Goal: Task Accomplishment & Management: Use online tool/utility

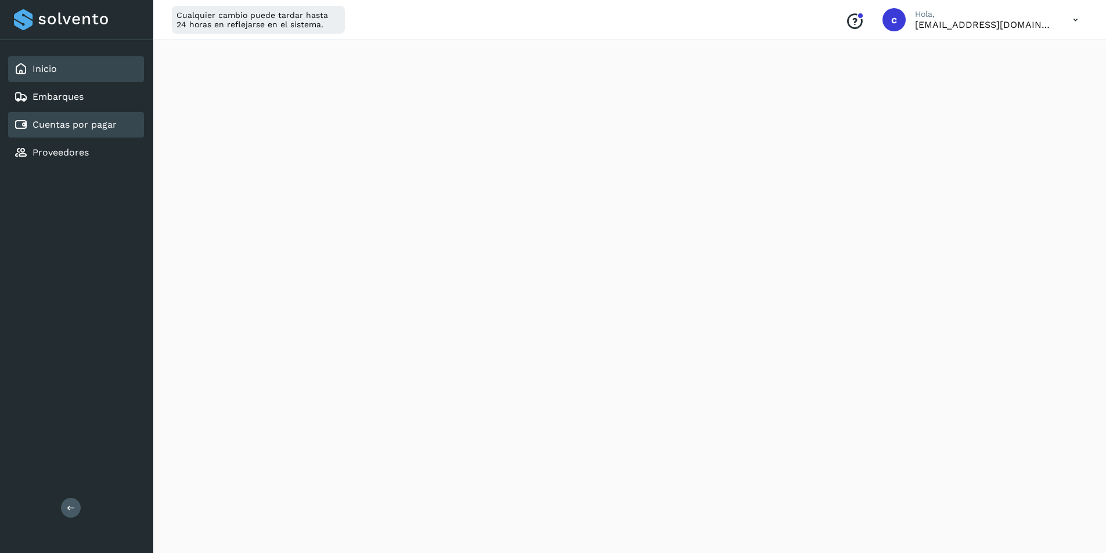
scroll to position [434, 0]
click at [68, 132] on div "Cuentas por pagar" at bounding box center [76, 125] width 136 height 26
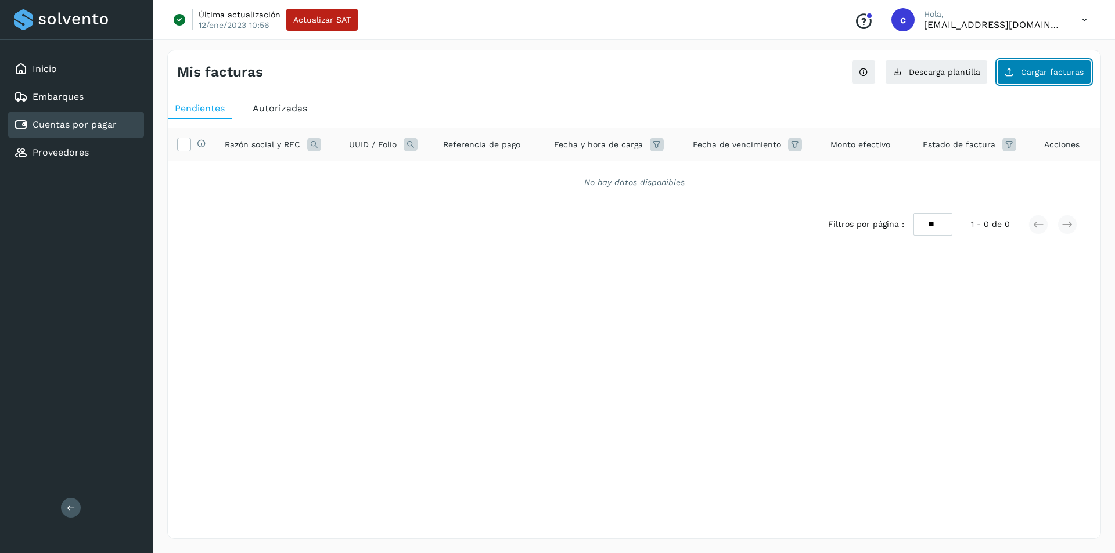
click at [1040, 65] on button "Cargar facturas" at bounding box center [1044, 72] width 94 height 24
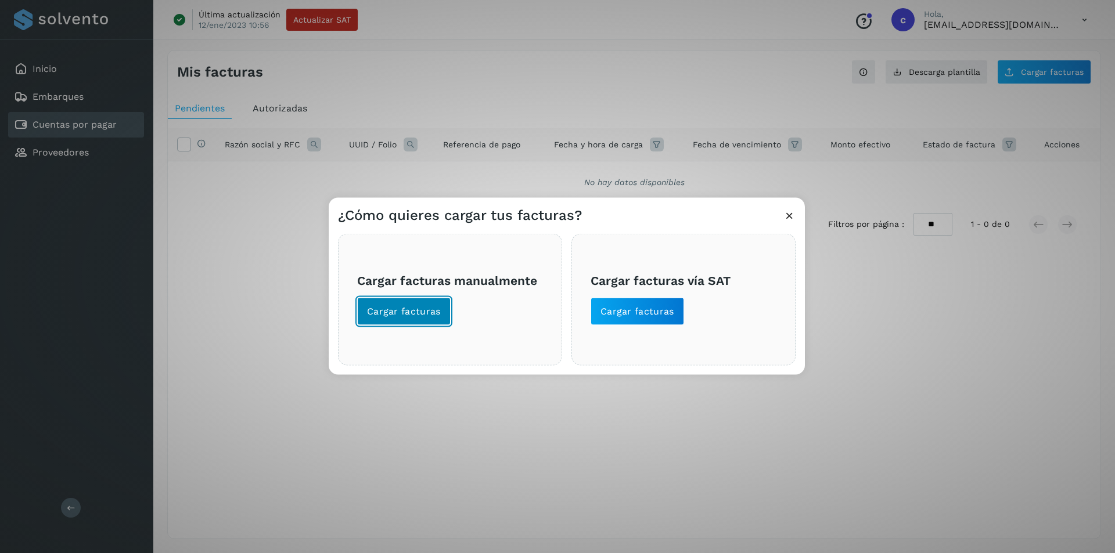
click at [407, 304] on button "Cargar facturas" at bounding box center [404, 311] width 94 height 28
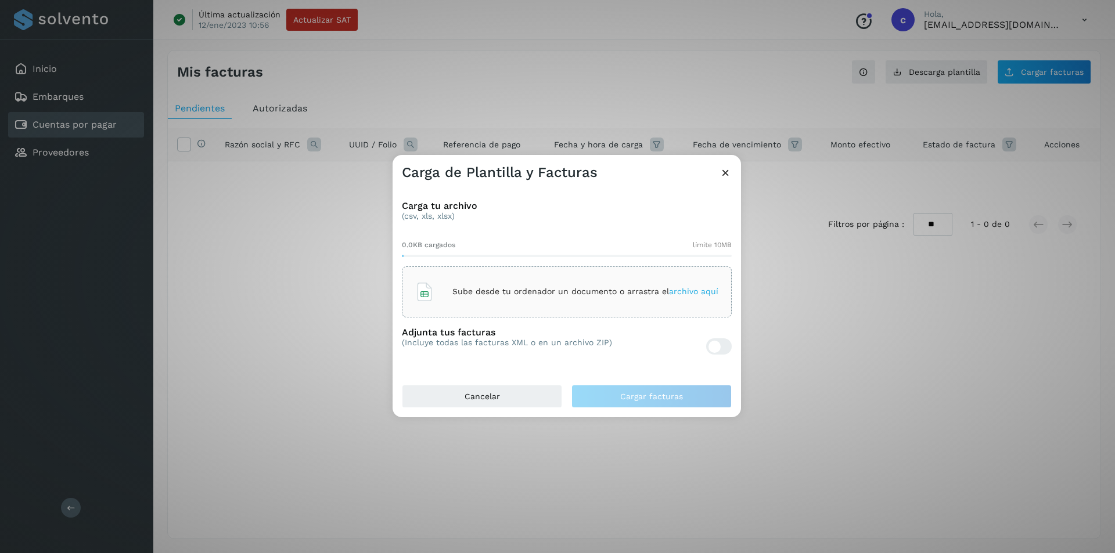
click at [530, 287] on p "Sube desde tu ordenador un documento o arrastra el archivo aquí" at bounding box center [585, 292] width 266 height 10
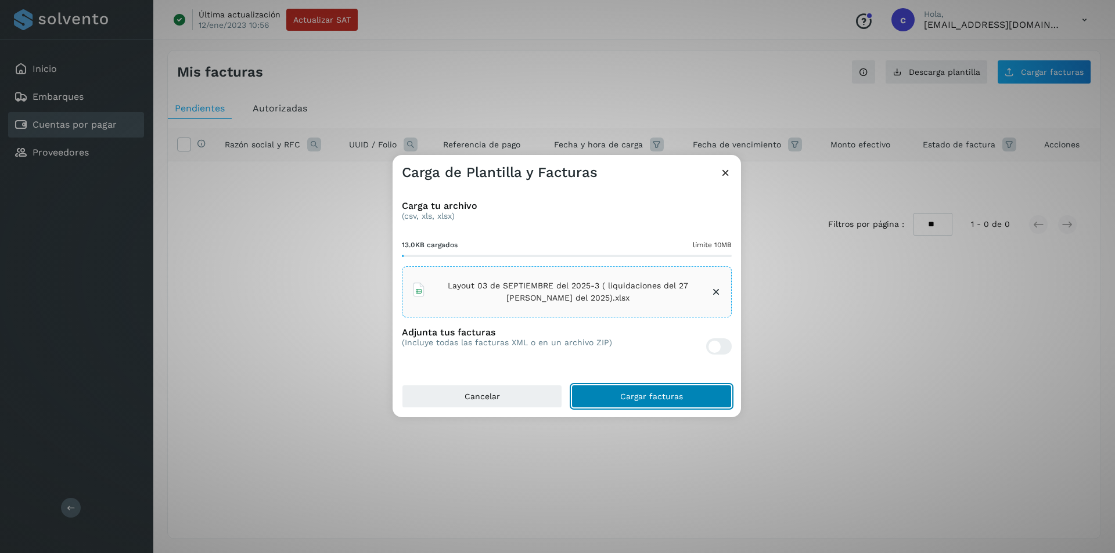
click at [621, 390] on button "Cargar facturas" at bounding box center [651, 396] width 160 height 23
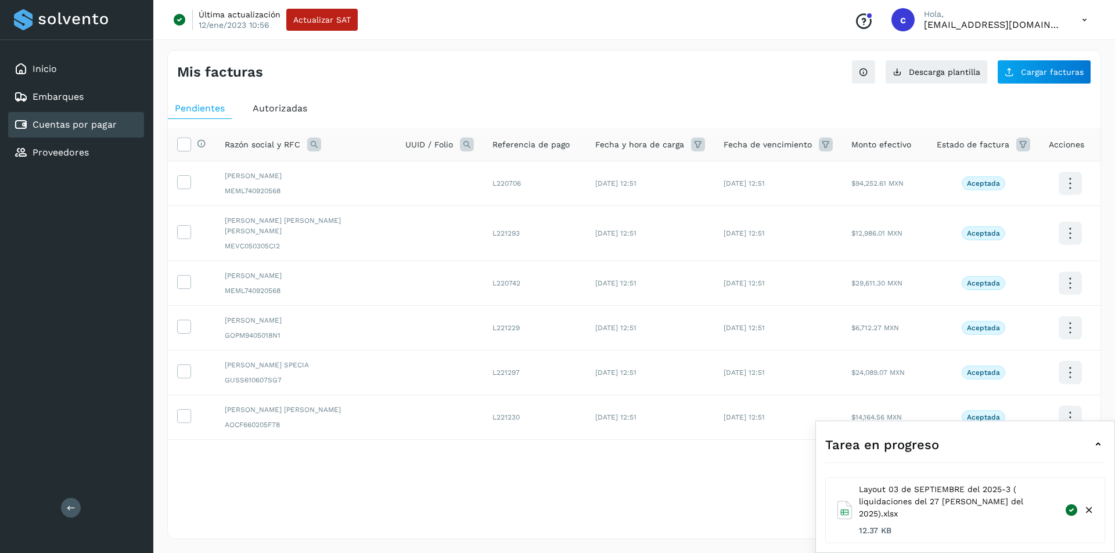
click at [1099, 452] on icon at bounding box center [1098, 445] width 14 height 14
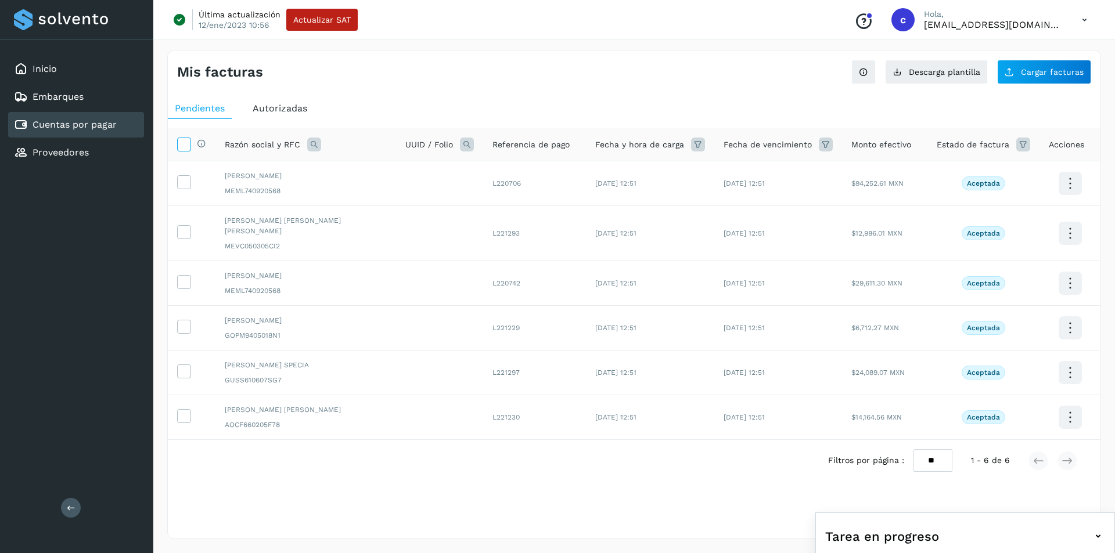
click at [185, 144] on icon at bounding box center [184, 144] width 12 height 12
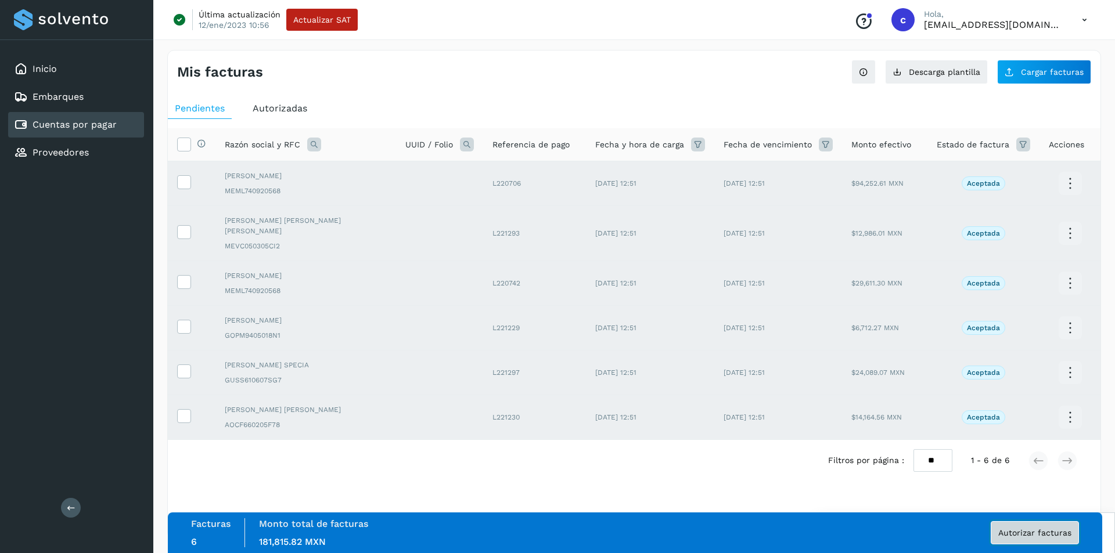
click at [1055, 533] on span "Autorizar facturas" at bounding box center [1034, 533] width 73 height 8
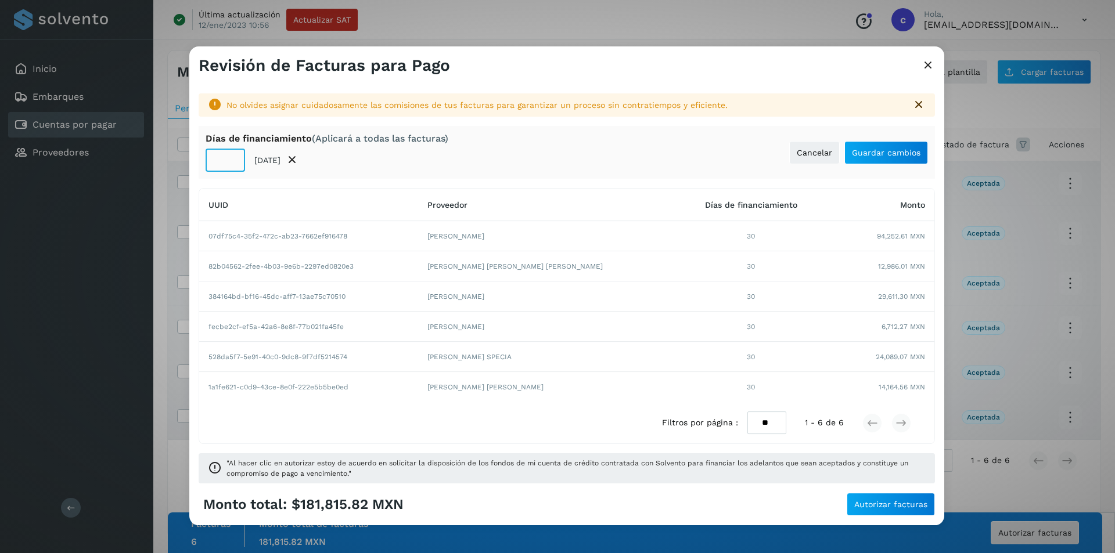
click at [220, 162] on input "**" at bounding box center [225, 160] width 39 height 23
type input "**"
click at [915, 149] on span "Guardar cambios" at bounding box center [886, 153] width 69 height 8
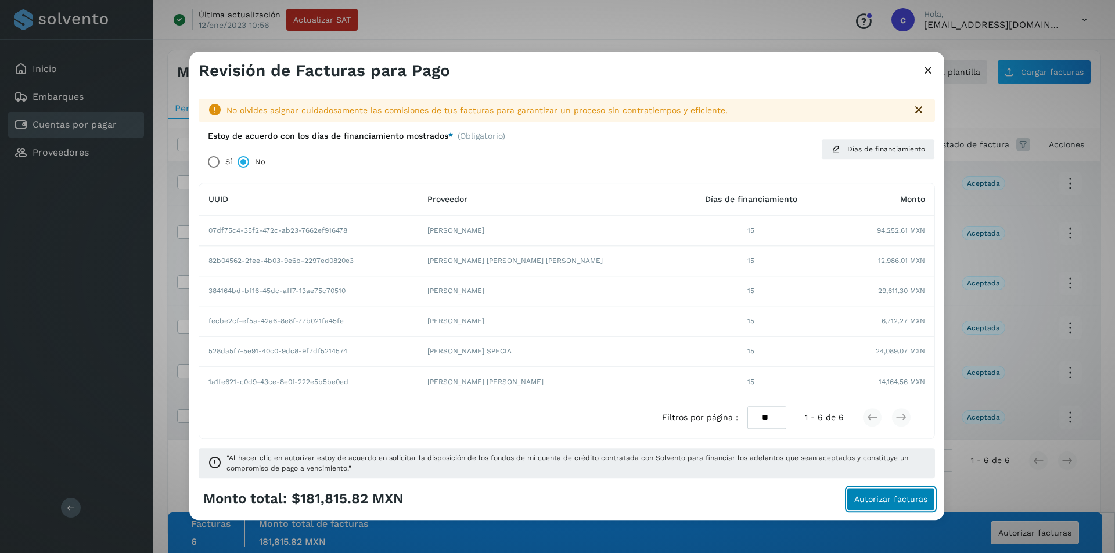
click at [896, 495] on span "Autorizar facturas" at bounding box center [890, 499] width 73 height 8
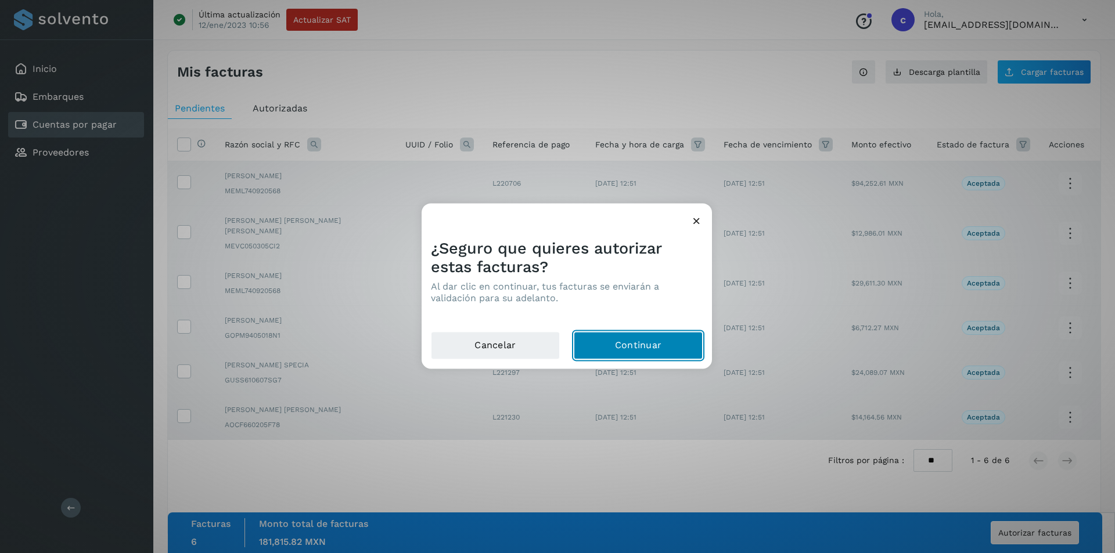
click at [666, 338] on button "Continuar" at bounding box center [638, 346] width 129 height 28
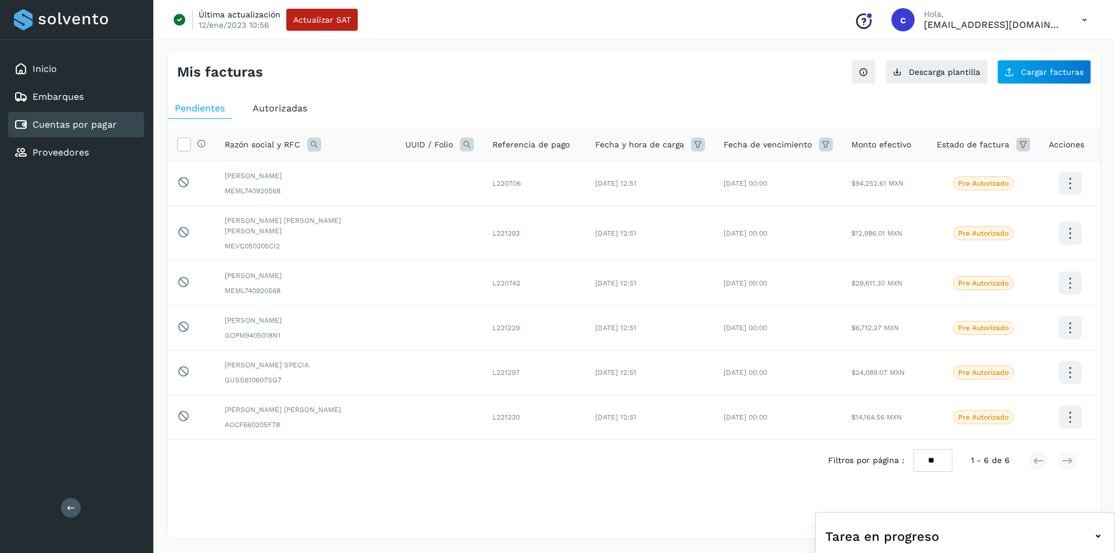
click at [290, 116] on div "Autorizadas" at bounding box center [280, 108] width 69 height 21
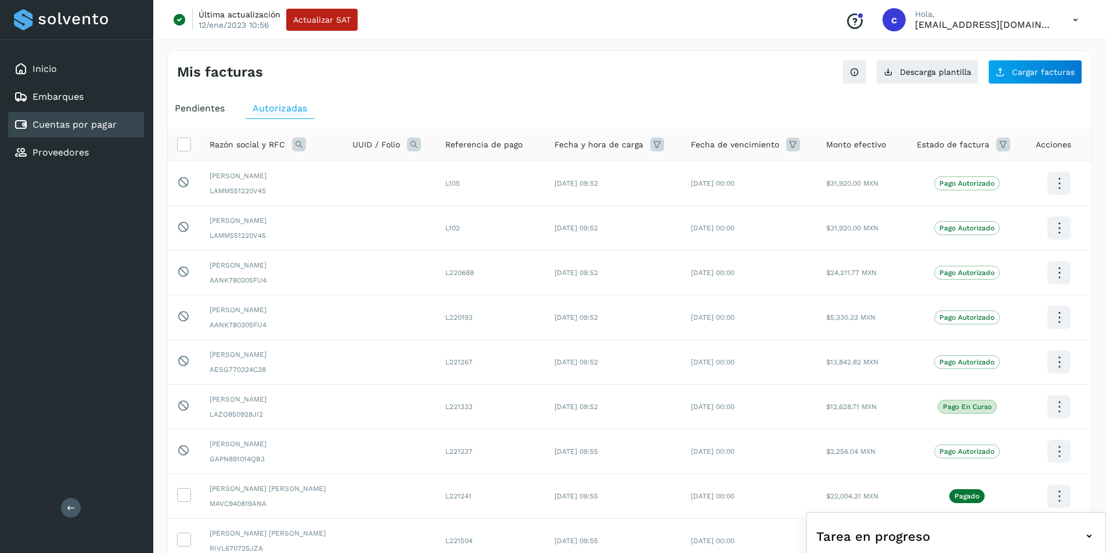
click at [198, 112] on span "Pendientes" at bounding box center [200, 108] width 50 height 11
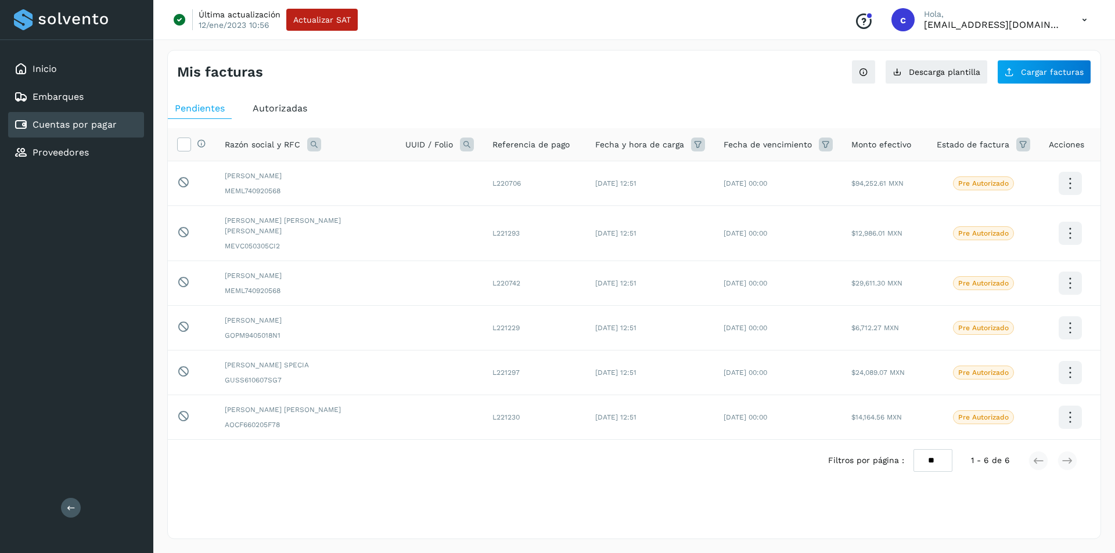
click at [293, 107] on span "Autorizadas" at bounding box center [280, 108] width 55 height 11
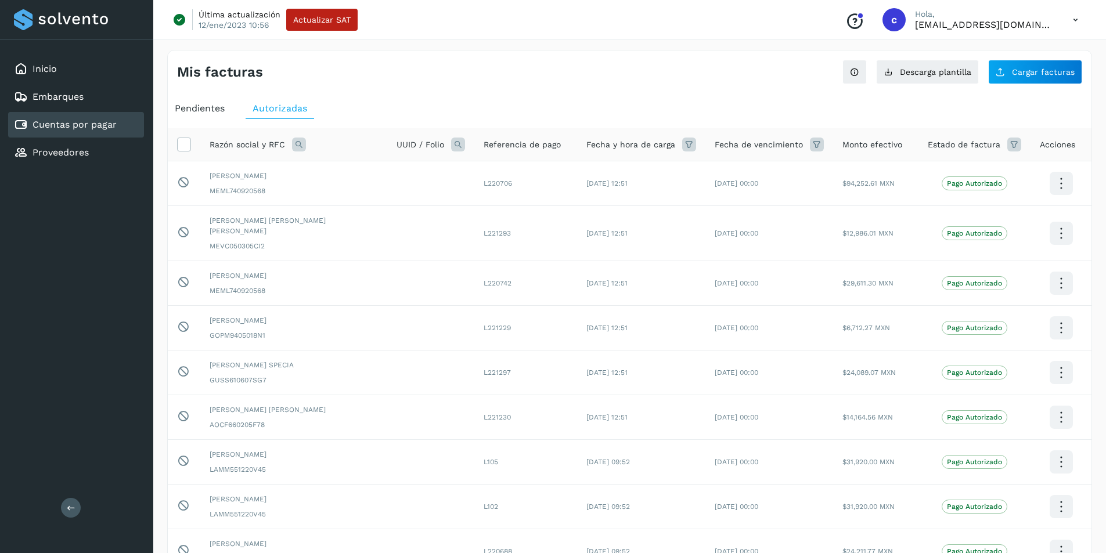
click at [202, 108] on span "Pendientes" at bounding box center [200, 108] width 50 height 11
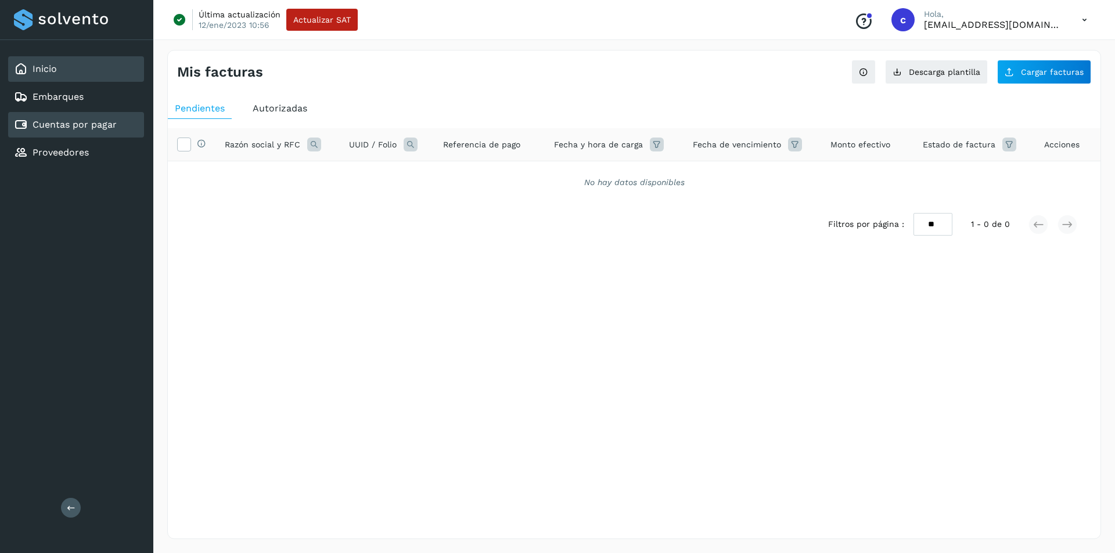
click at [53, 70] on link "Inicio" at bounding box center [45, 68] width 24 height 11
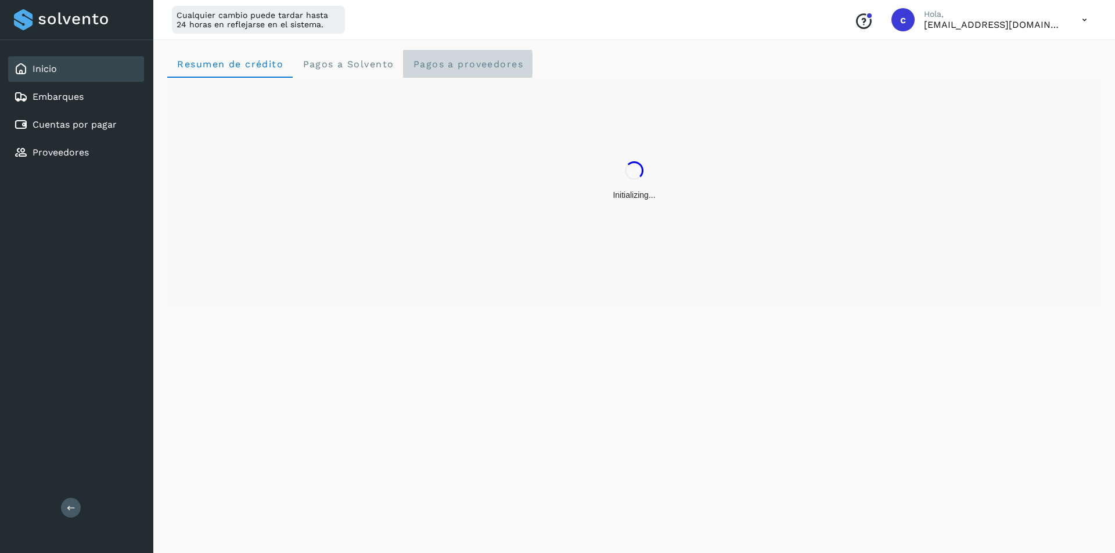
click at [469, 65] on span "Pagos a proveedores" at bounding box center [467, 64] width 111 height 11
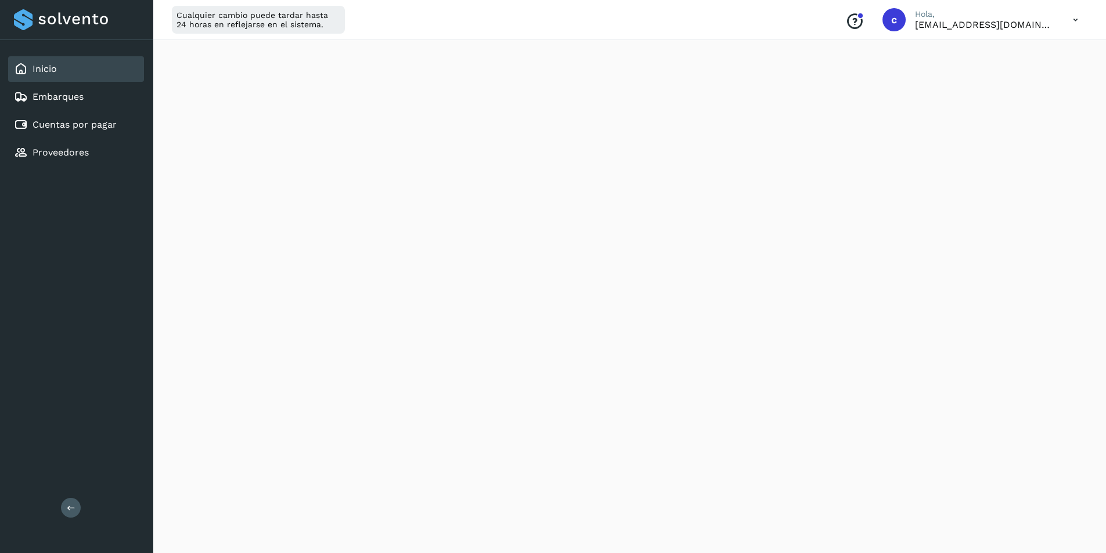
scroll to position [114, 0]
